Goal: Task Accomplishment & Management: Use online tool/utility

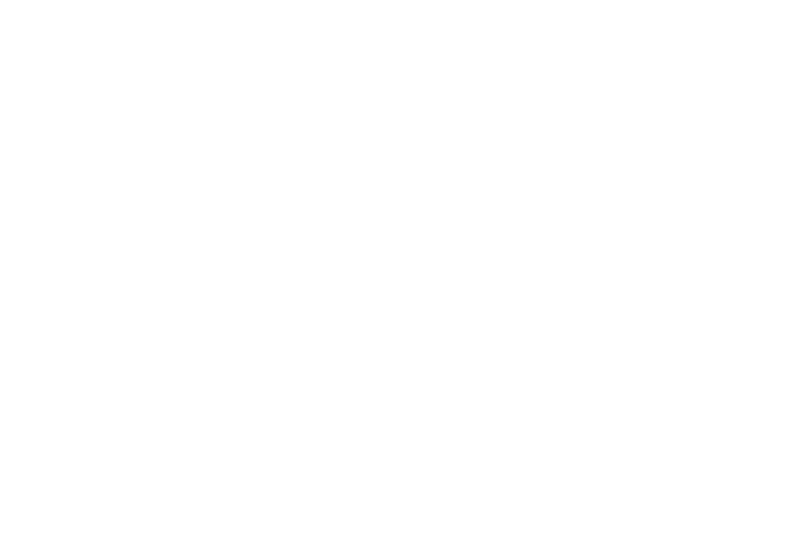
select select "Song"
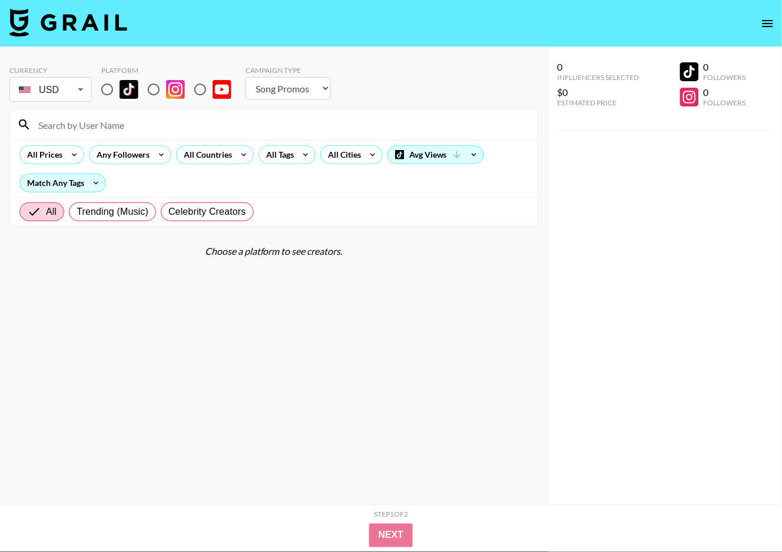
click at [769, 26] on icon "open drawer" at bounding box center [767, 23] width 11 height 7
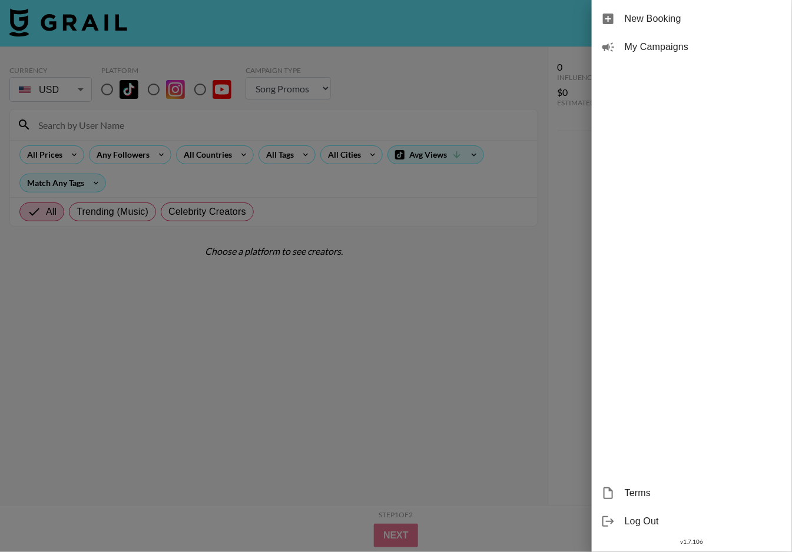
click at [688, 40] on span "My Campaigns" at bounding box center [704, 47] width 158 height 14
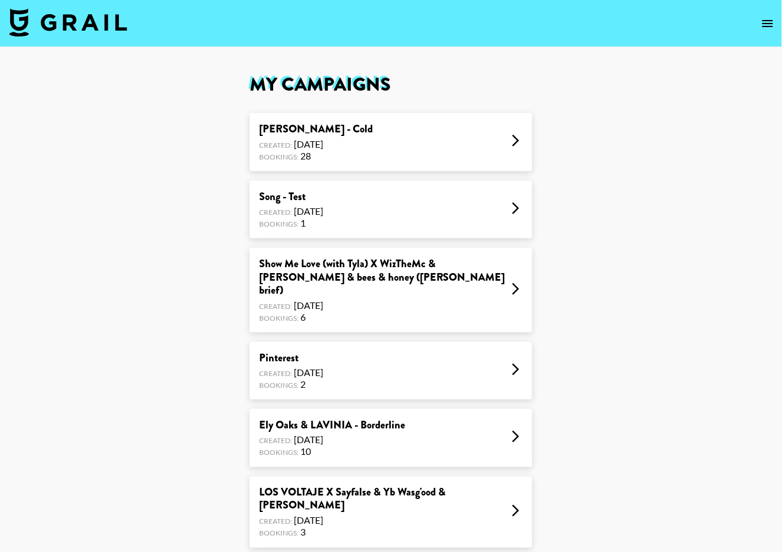
click at [372, 157] on div "Alfie Castley - Cold Created: Oct 03, 2025 Bookings: 28" at bounding box center [391, 142] width 283 height 58
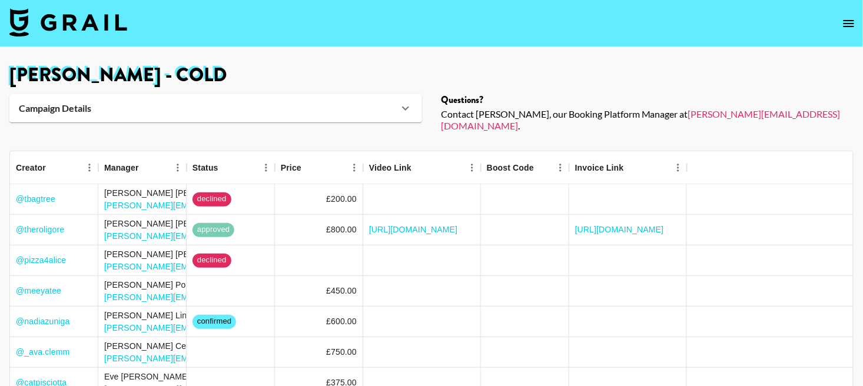
click at [791, 31] on nav at bounding box center [431, 23] width 863 height 47
click at [791, 24] on icon "open drawer" at bounding box center [849, 23] width 11 height 7
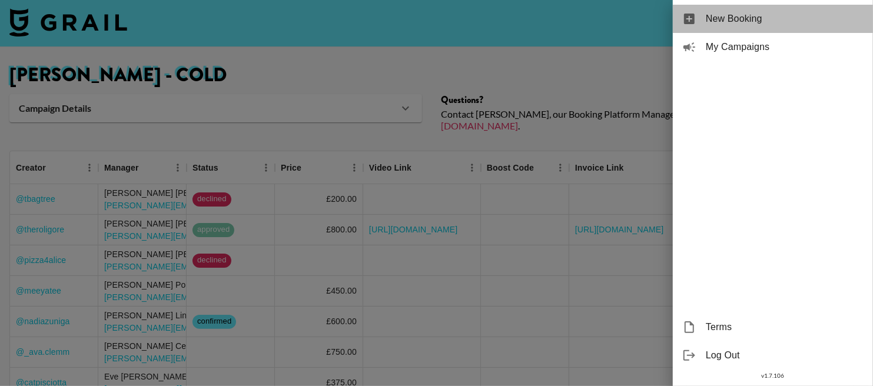
click at [759, 15] on span "New Booking" at bounding box center [785, 19] width 158 height 14
select select "Song"
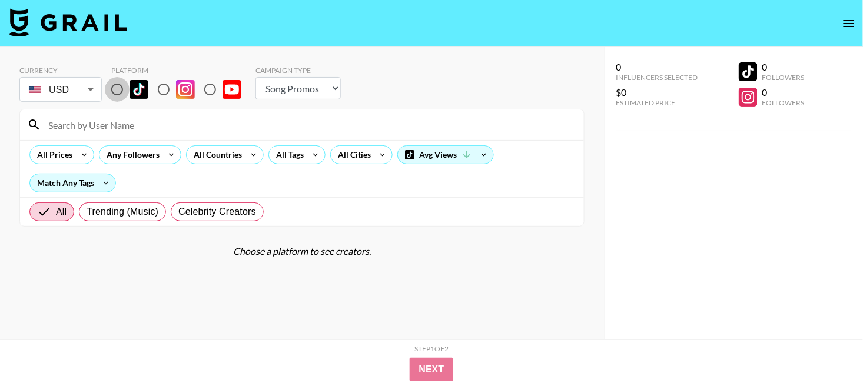
click at [127, 88] on input "radio" at bounding box center [117, 89] width 25 height 25
radio input "true"
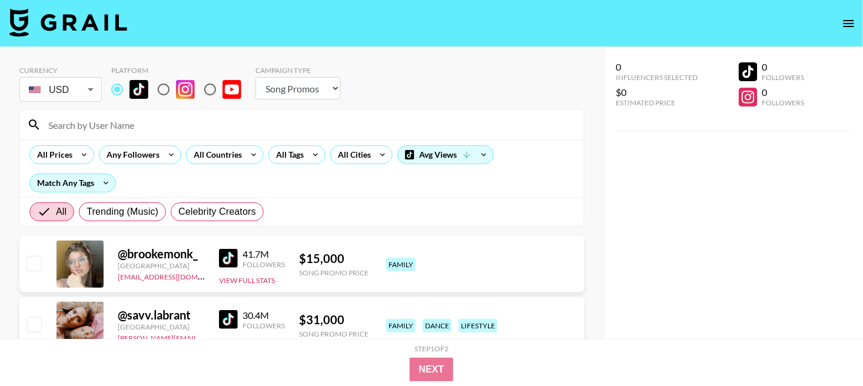
click at [131, 115] on input at bounding box center [309, 124] width 536 height 19
paste input "sulumotion"
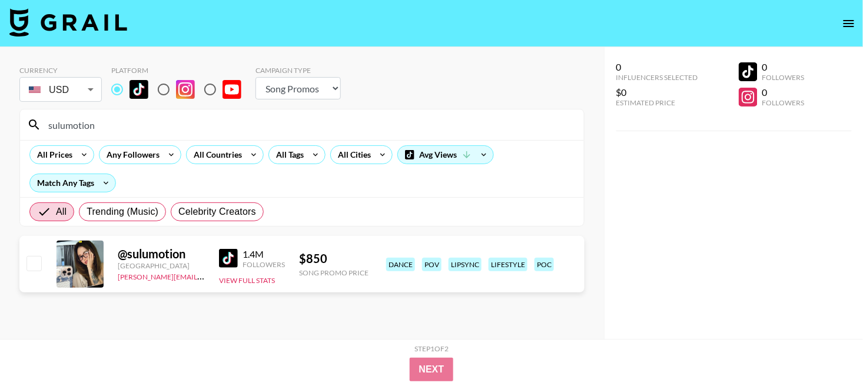
type input "sulumotion"
click at [64, 97] on body "Currency USD USD ​ Platform Campaign Type Choose Type... Song Promos Brand Prom…" at bounding box center [431, 216] width 863 height 433
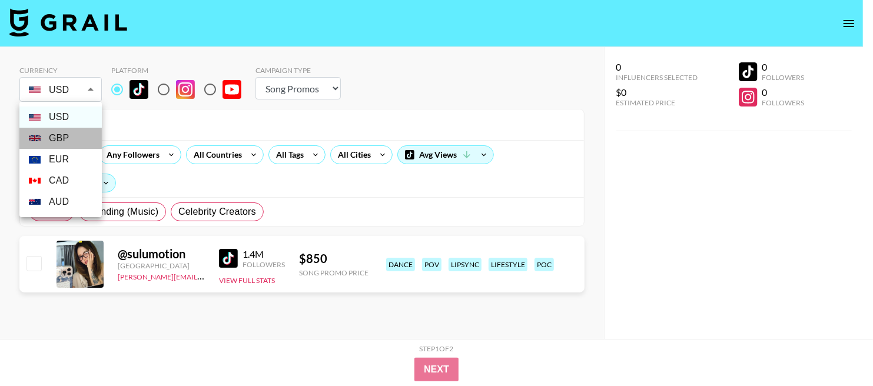
click at [64, 138] on li "GBP" at bounding box center [60, 138] width 82 height 21
type input "GBP"
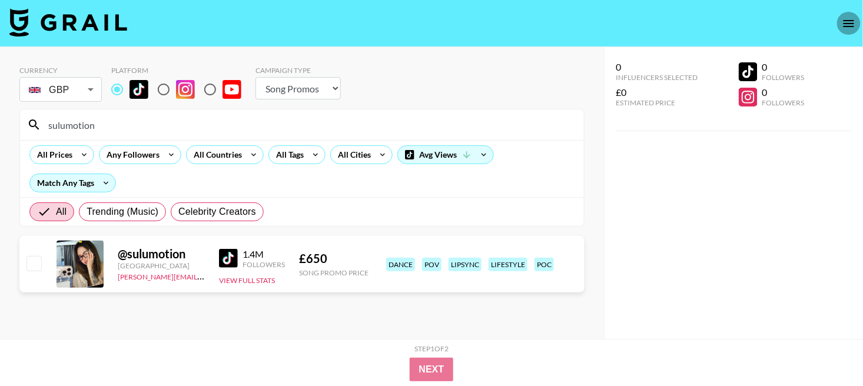
click at [791, 26] on icon "open drawer" at bounding box center [849, 23] width 11 height 7
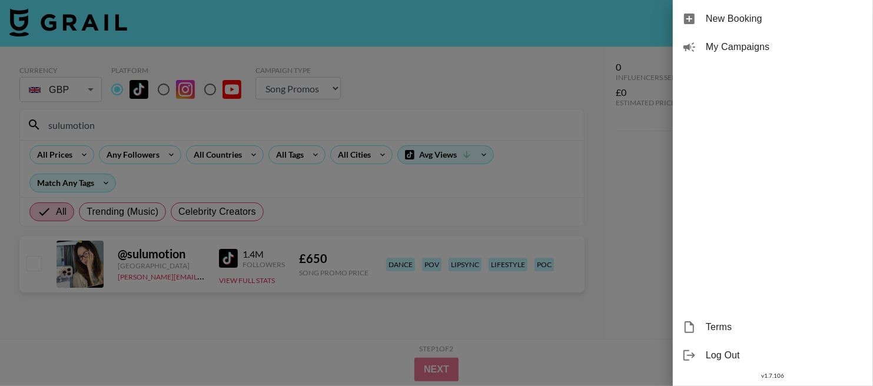
click at [754, 45] on span "My Campaigns" at bounding box center [785, 47] width 158 height 14
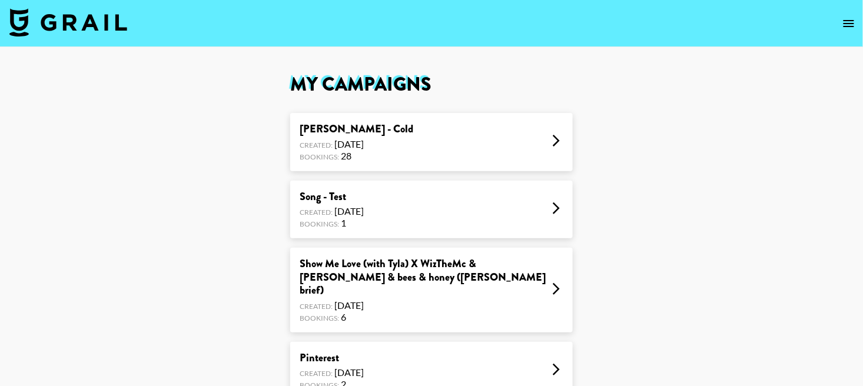
click at [369, 139] on div "Created: Oct 03, 2025" at bounding box center [357, 144] width 114 height 12
